Goal: Task Accomplishment & Management: Manage account settings

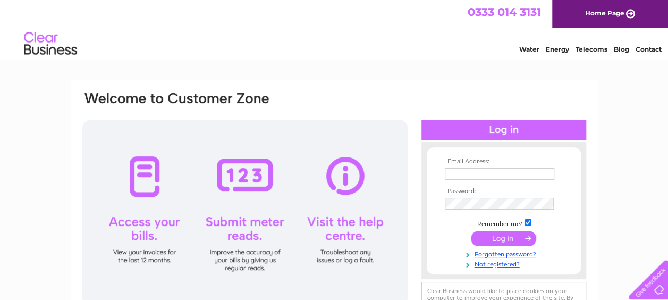
type input "[EMAIL_ADDRESS][DOMAIN_NAME]"
click at [515, 236] on input "submit" at bounding box center [503, 238] width 65 height 15
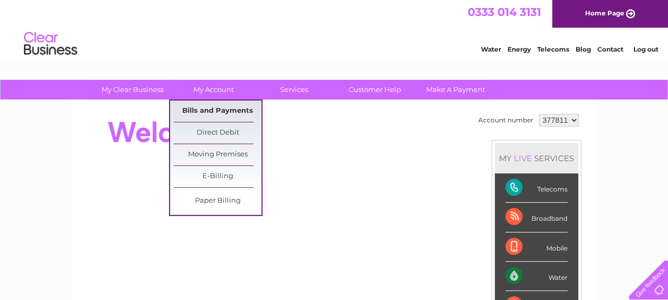
click at [210, 107] on link "Bills and Payments" at bounding box center [218, 110] width 88 height 21
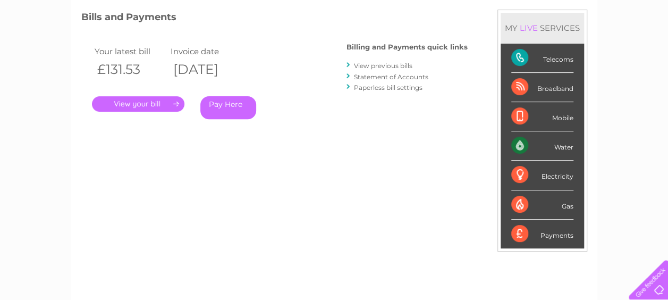
scroll to position [160, 0]
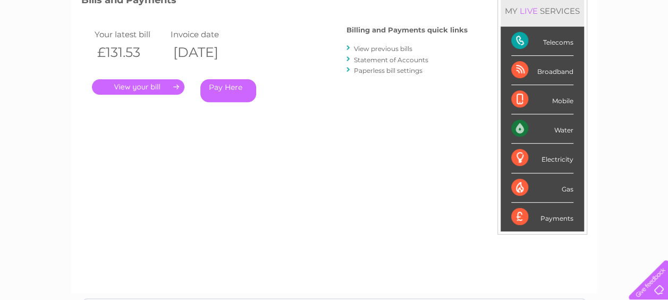
click at [163, 89] on link "." at bounding box center [138, 86] width 93 height 15
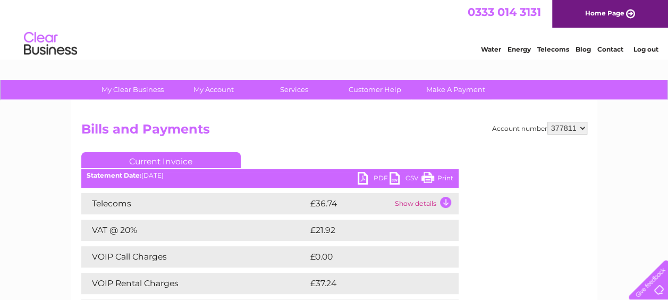
click at [375, 180] on link "PDF" at bounding box center [374, 179] width 32 height 15
